Goal: Find specific page/section: Find specific page/section

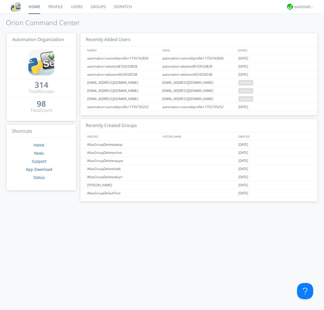
click at [122, 7] on link "Dispatch" at bounding box center [123, 7] width 26 height 14
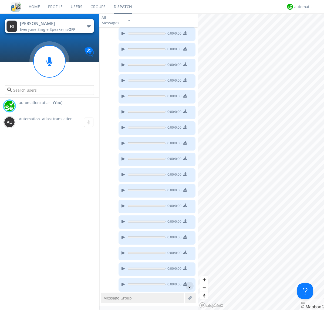
scroll to position [76, 0]
click at [89, 26] on div "button" at bounding box center [89, 26] width 4 height 2
click at [0, 0] on span "AtlasGroupDispatch" at bounding box center [0, 0] width 0 height 0
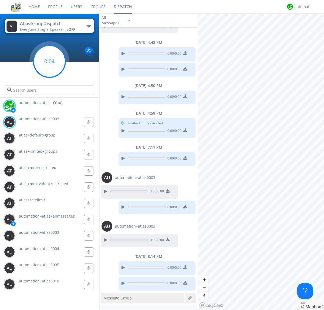
scroll to position [295, 0]
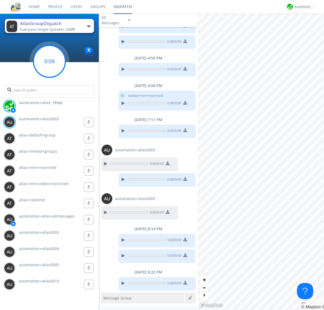
click at [49, 61] on g at bounding box center [49, 61] width 32 height 32
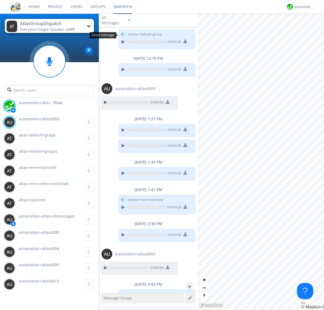
scroll to position [10, 0]
click at [187, 286] on div "^" at bounding box center [190, 286] width 8 height 8
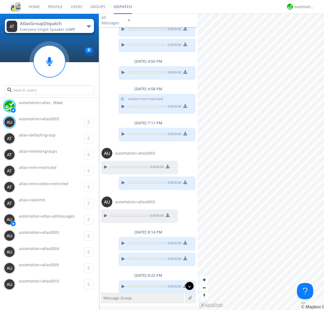
scroll to position [279, 0]
